Goal: Task Accomplishment & Management: Complete application form

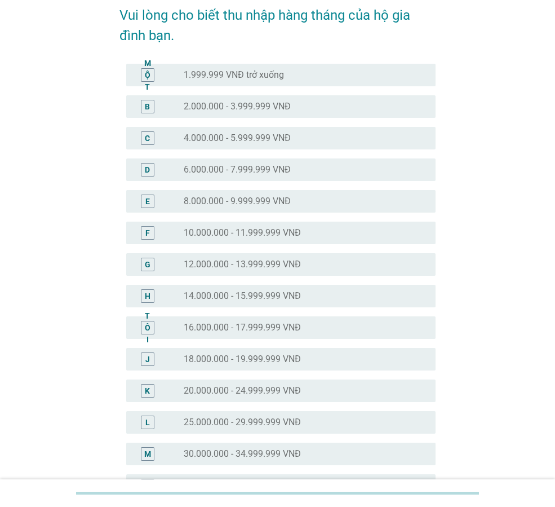
scroll to position [113, 0]
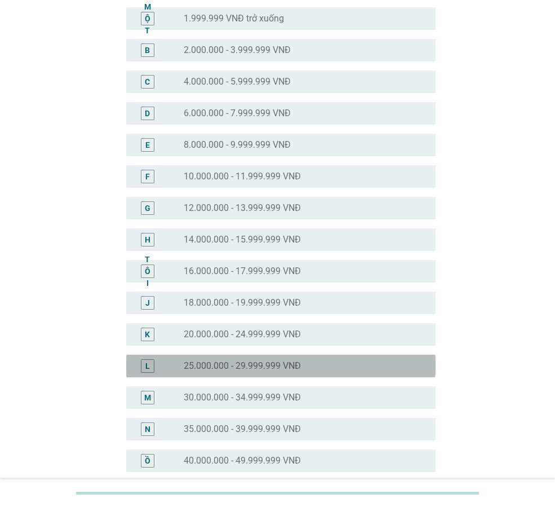
click at [204, 363] on font "25.000.000 - 29.999.999 VNĐ" at bounding box center [242, 365] width 117 height 11
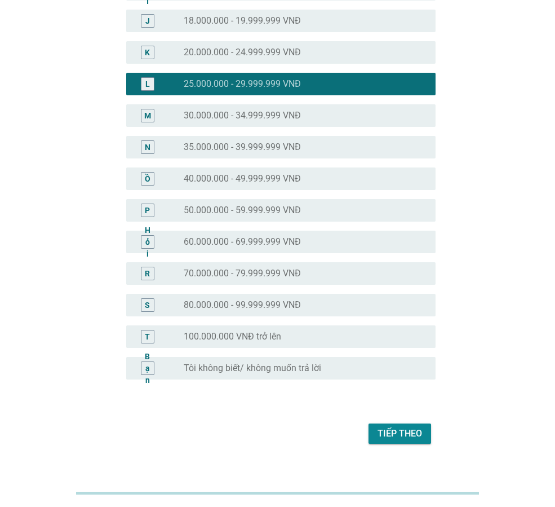
scroll to position [412, 0]
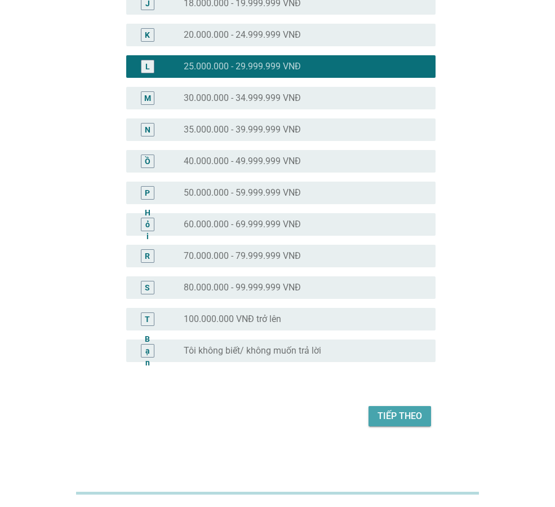
click at [403, 414] on font "Tiếp theo" at bounding box center [400, 415] width 45 height 11
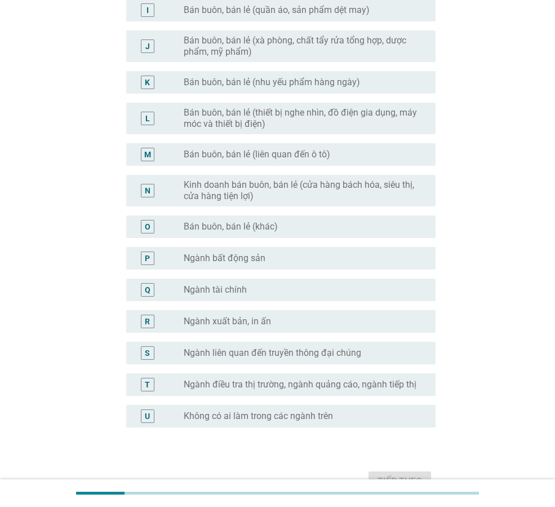
scroll to position [0, 0]
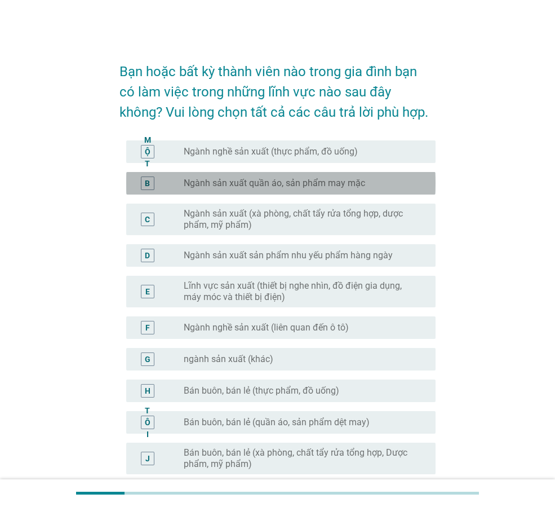
click at [233, 181] on font "Ngành sản xuất quần áo, sản phẩm may mặc" at bounding box center [275, 183] width 182 height 11
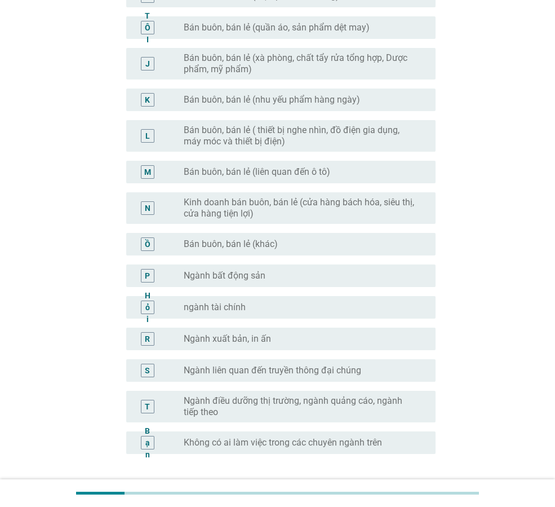
scroll to position [451, 0]
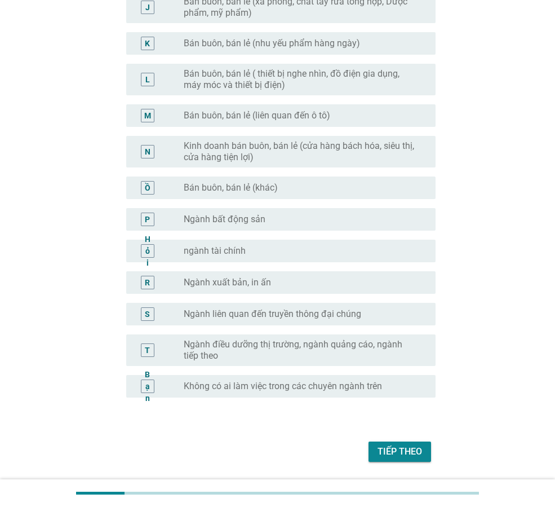
click at [388, 454] on font "Tiếp theo" at bounding box center [400, 451] width 45 height 11
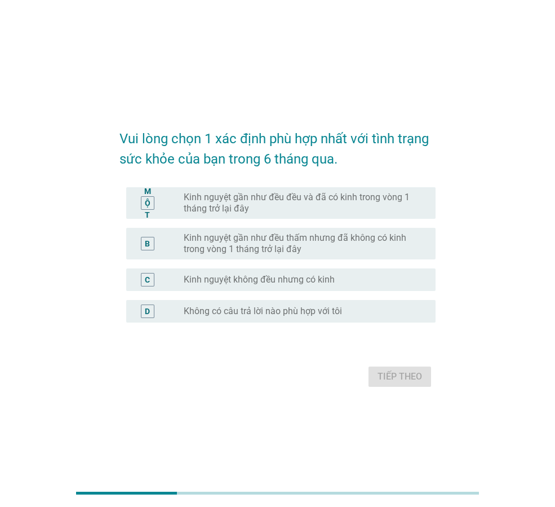
click at [227, 213] on font "Kinh nguyệt gần như đều đều và đã có kinh trong vòng 1 tháng trở lại đây" at bounding box center [297, 203] width 226 height 22
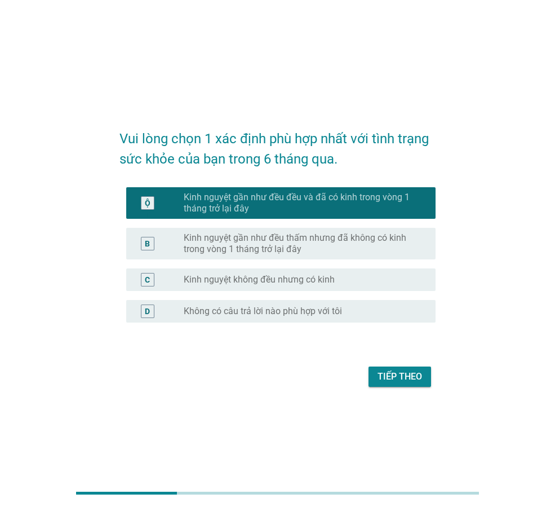
click at [407, 372] on font "Tiếp theo" at bounding box center [400, 376] width 45 height 11
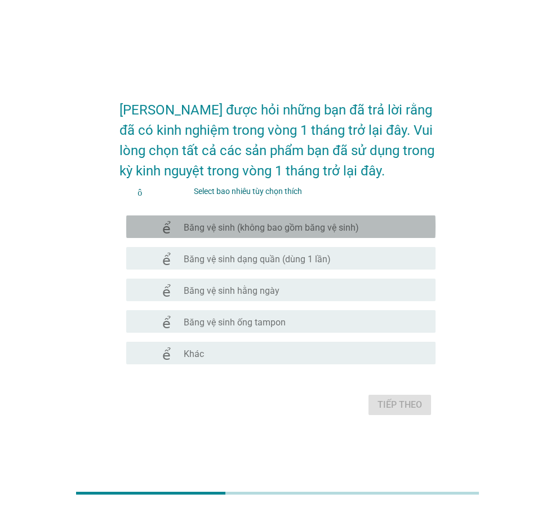
click at [253, 229] on font "Băng vệ sinh (không bao gồm băng vệ sinh)" at bounding box center [271, 227] width 175 height 11
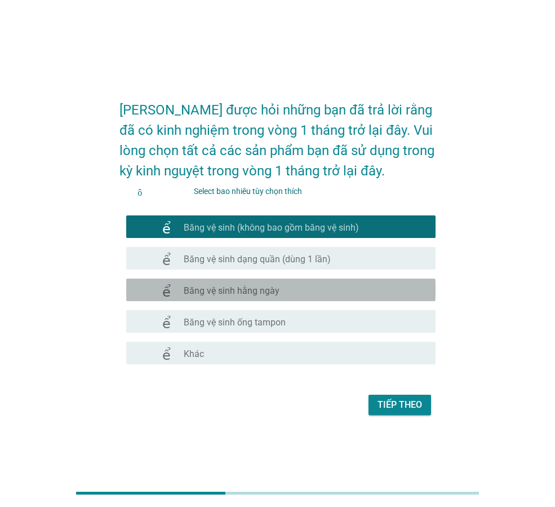
click at [218, 296] on font "Băng vệ sinh hằng ngày" at bounding box center [232, 290] width 96 height 11
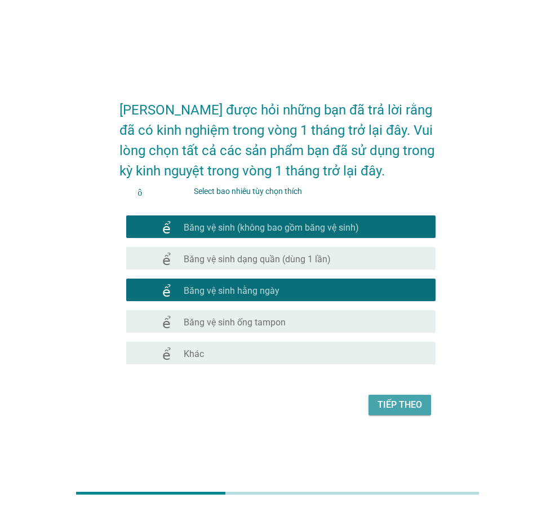
click at [374, 399] on button "Tiếp theo" at bounding box center [400, 405] width 63 height 20
